Goal: Task Accomplishment & Management: Use online tool/utility

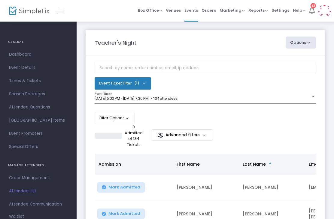
click at [205, 14] on span "Orders" at bounding box center [208, 10] width 14 height 15
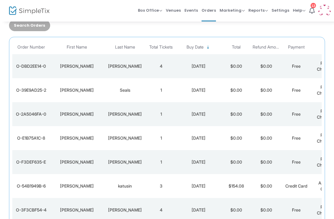
scroll to position [55, 0]
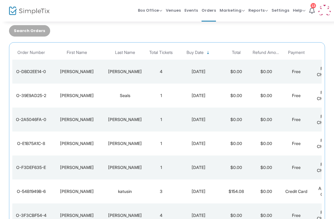
click at [280, 67] on td "$0.00" at bounding box center [266, 72] width 30 height 24
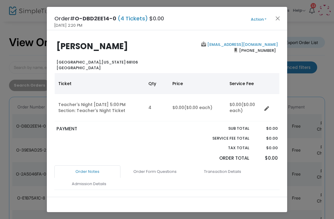
scroll to position [0, 0]
click at [277, 19] on button "Close" at bounding box center [278, 18] width 8 height 8
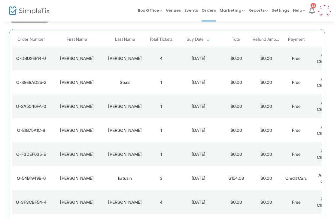
scroll to position [87, 0]
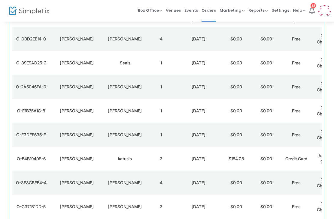
click at [154, 10] on span "Box Office" at bounding box center [150, 11] width 24 height 6
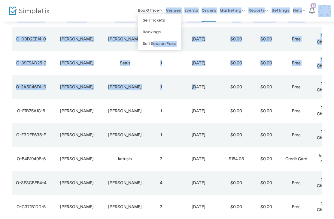
click at [8, 90] on div "Order Number First Name Last Name Total Tickets Buy Date Total Refund Amount Pa…" at bounding box center [167, 125] width 322 height 230
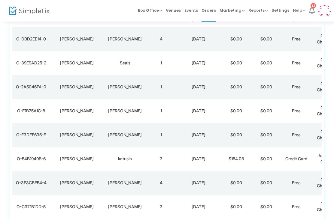
click at [162, 8] on span "Box Office" at bounding box center [150, 11] width 24 height 6
click at [154, 32] on li "Bookings" at bounding box center [159, 32] width 43 height 12
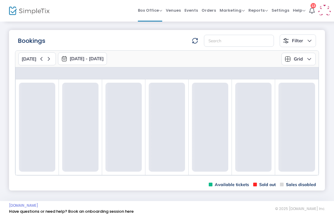
scroll to position [17, 0]
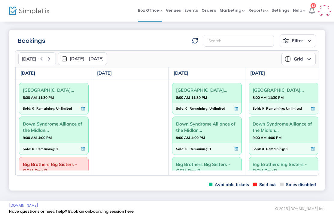
click at [158, 11] on span "Box Office" at bounding box center [150, 11] width 24 height 6
click at [176, 18] on li "Sell Tickets" at bounding box center [159, 20] width 43 height 12
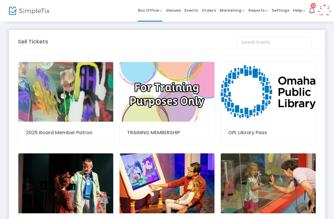
click at [211, 13] on span "Orders" at bounding box center [208, 10] width 14 height 15
